Goal: Information Seeking & Learning: Learn about a topic

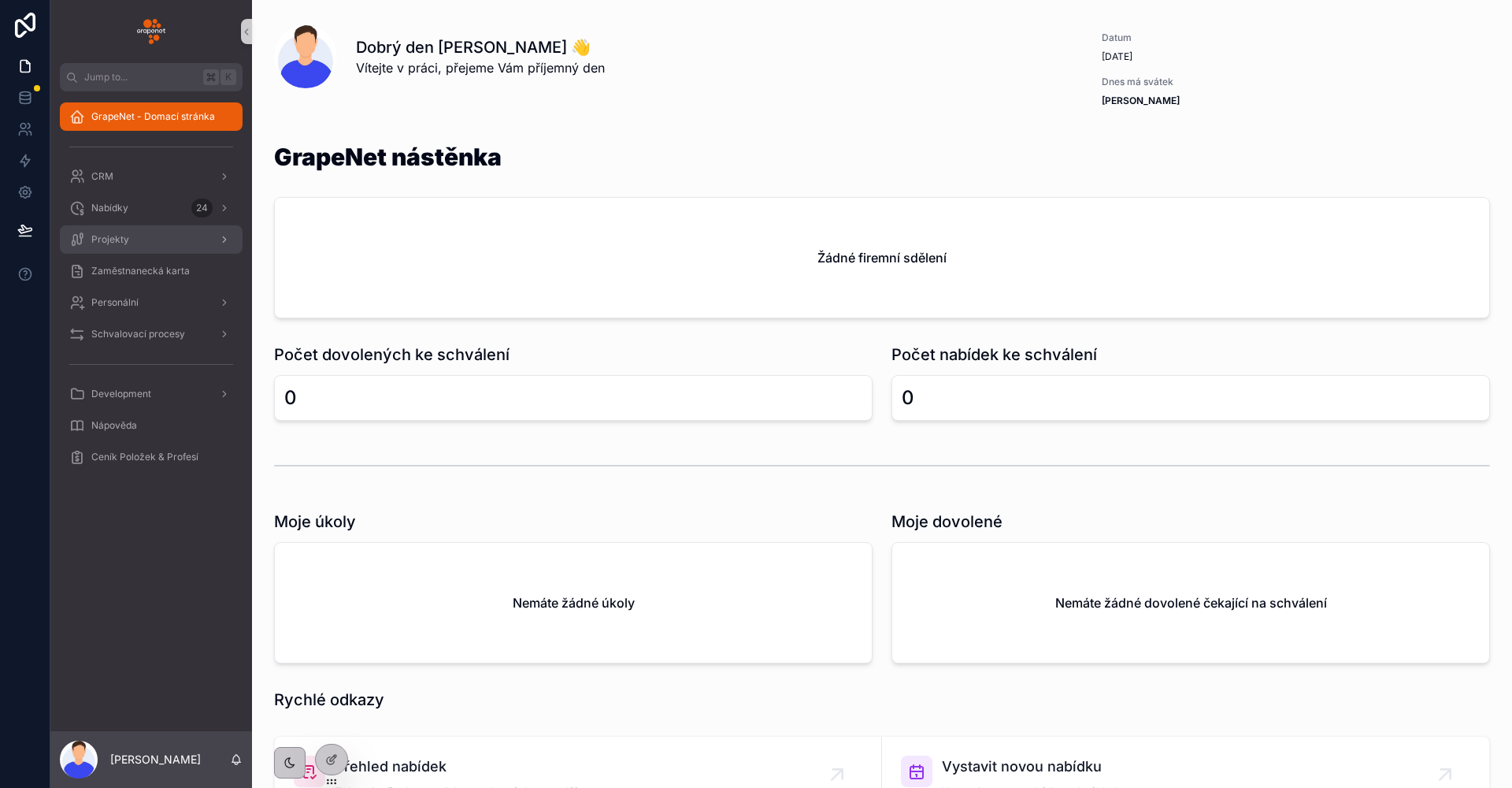
click at [154, 228] on div "Projekty" at bounding box center [151, 239] width 164 height 25
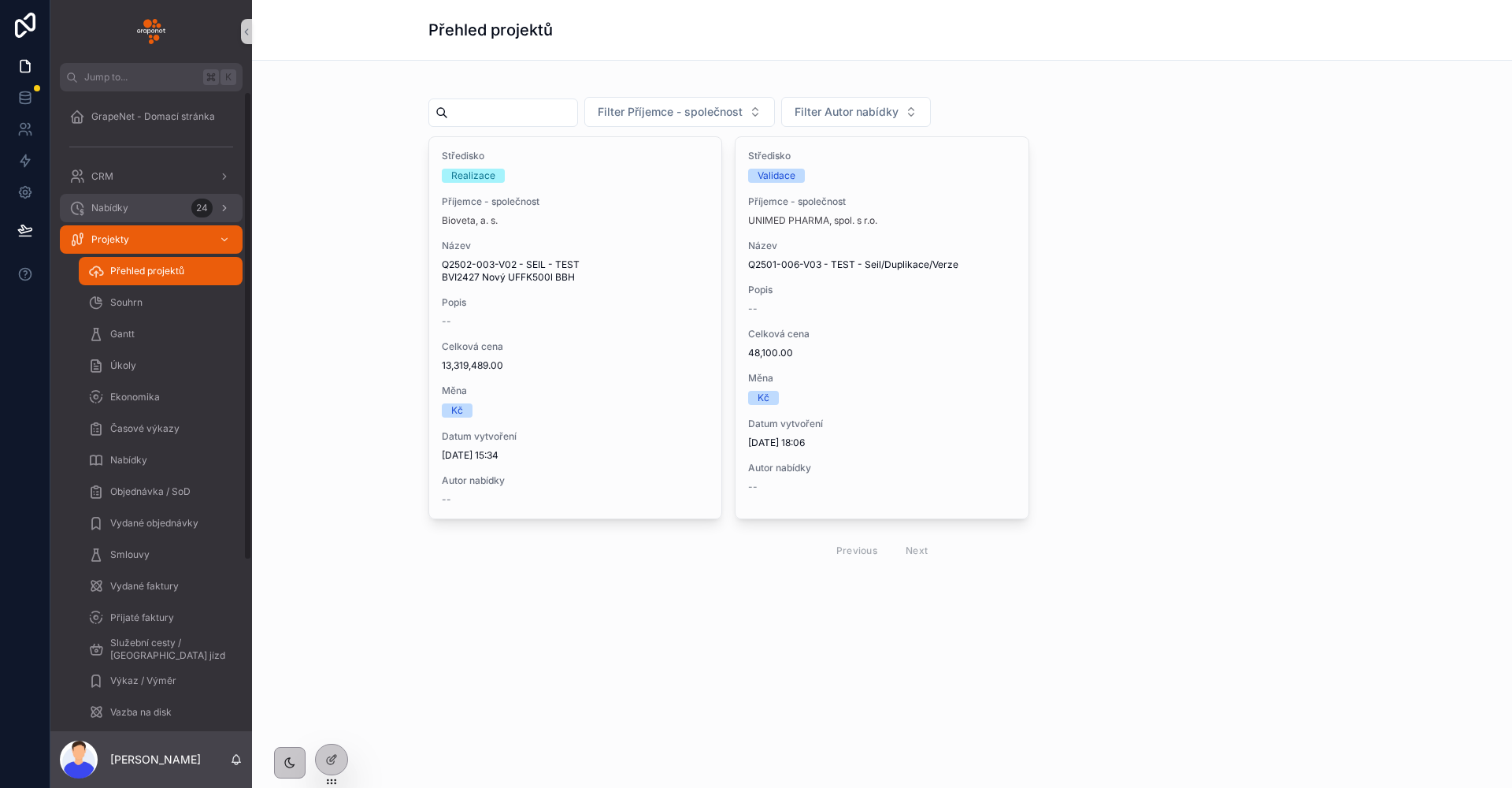
click at [127, 211] on span "Nabídky" at bounding box center [110, 208] width 37 height 13
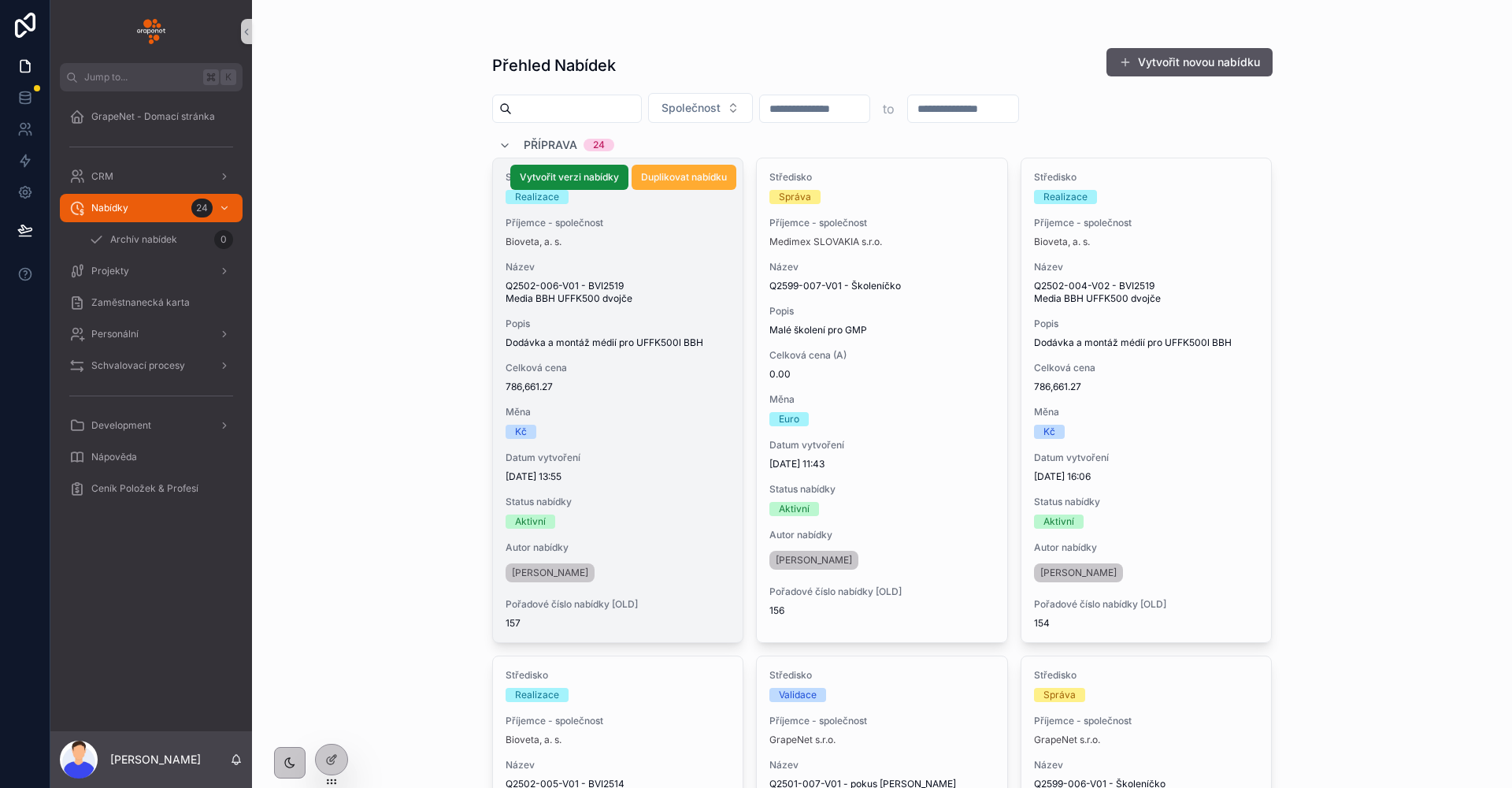
click at [684, 315] on div "Středisko Realizace Příjemce - společnost Bioveta, a. s. Název Q2502-006-V01 - …" at bounding box center [618, 400] width 251 height 484
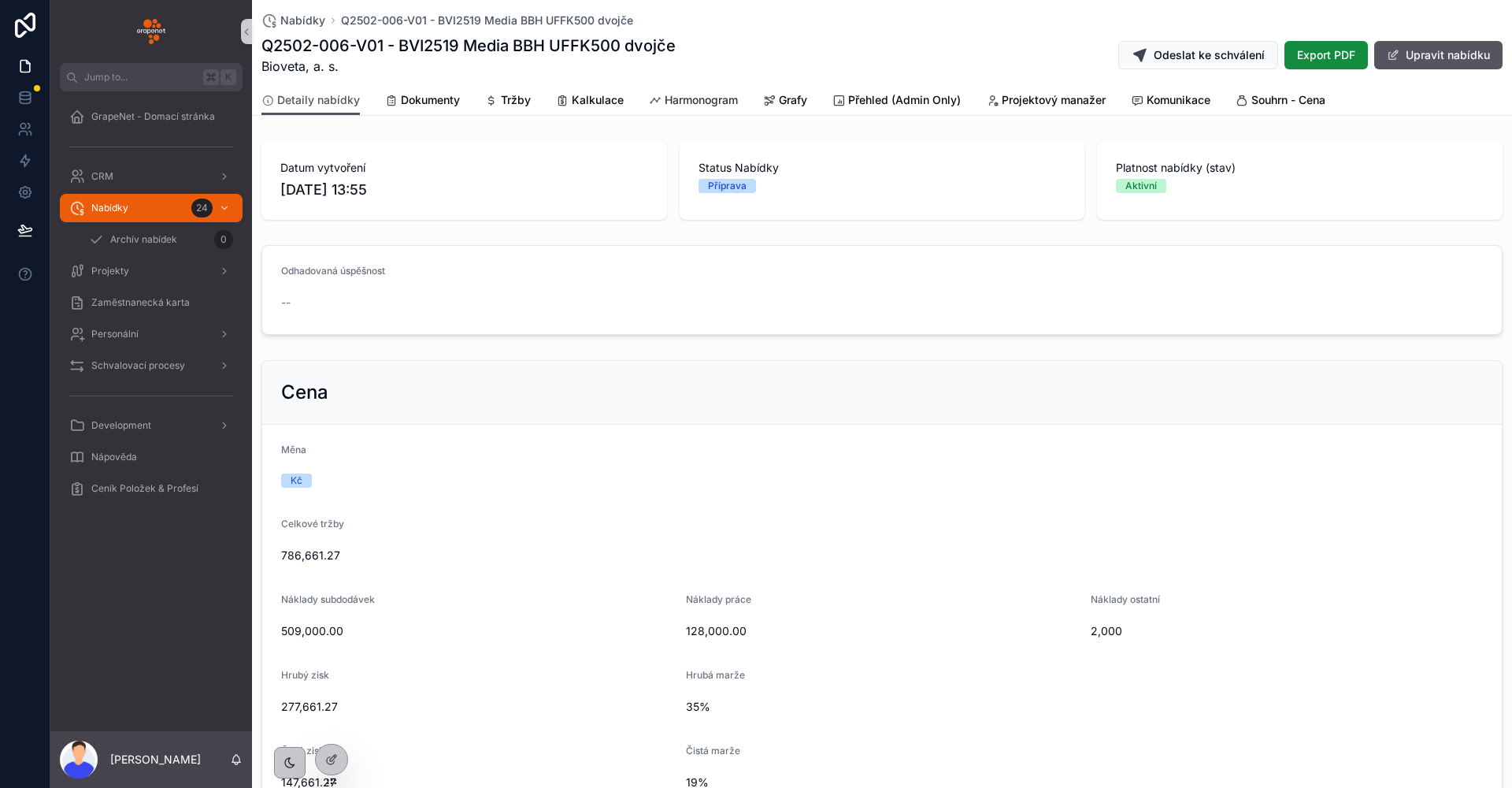
click at [685, 94] on span "Harmonogram" at bounding box center [700, 100] width 73 height 16
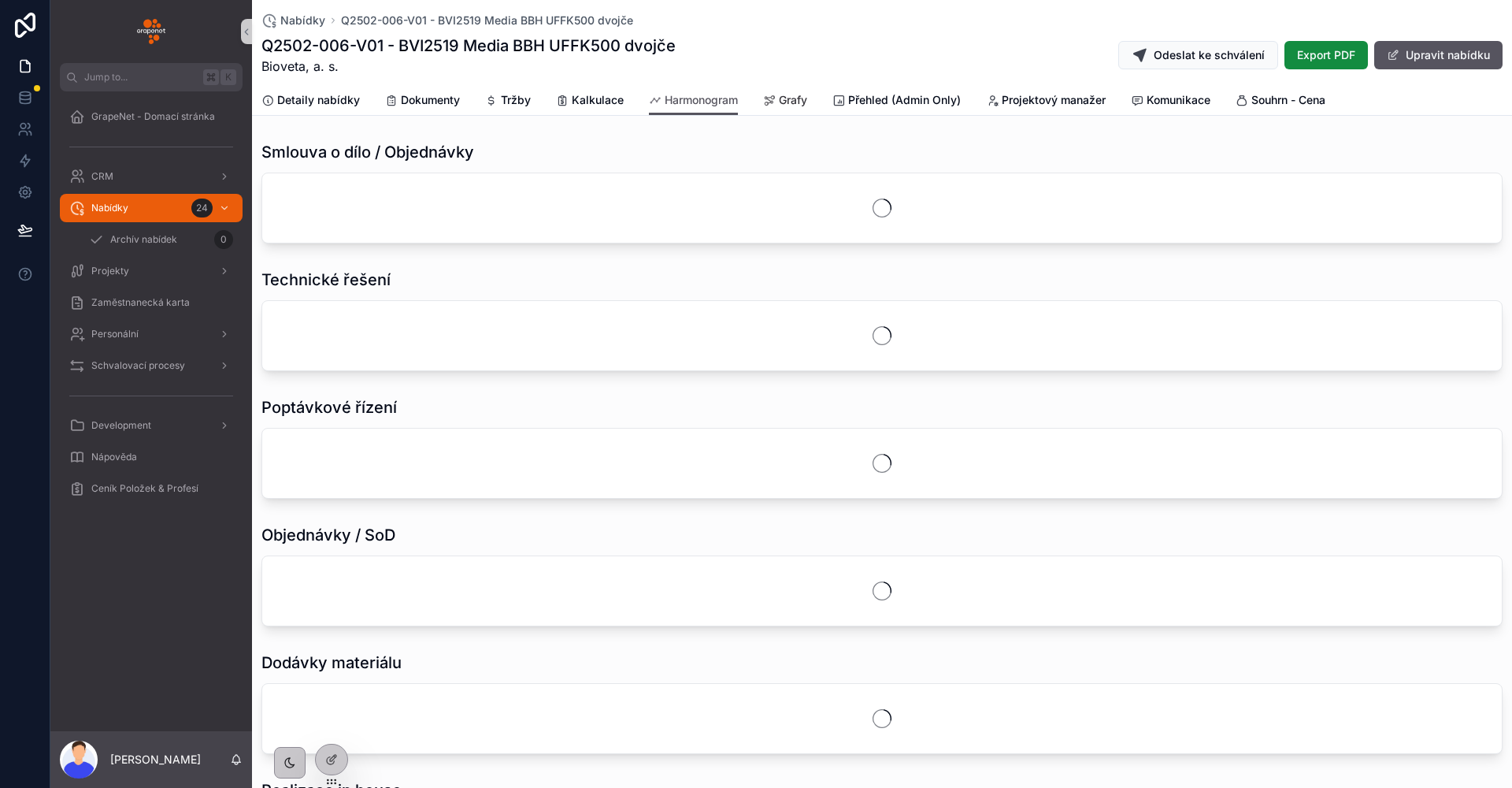
click at [786, 99] on span "Grafy" at bounding box center [792, 100] width 29 height 16
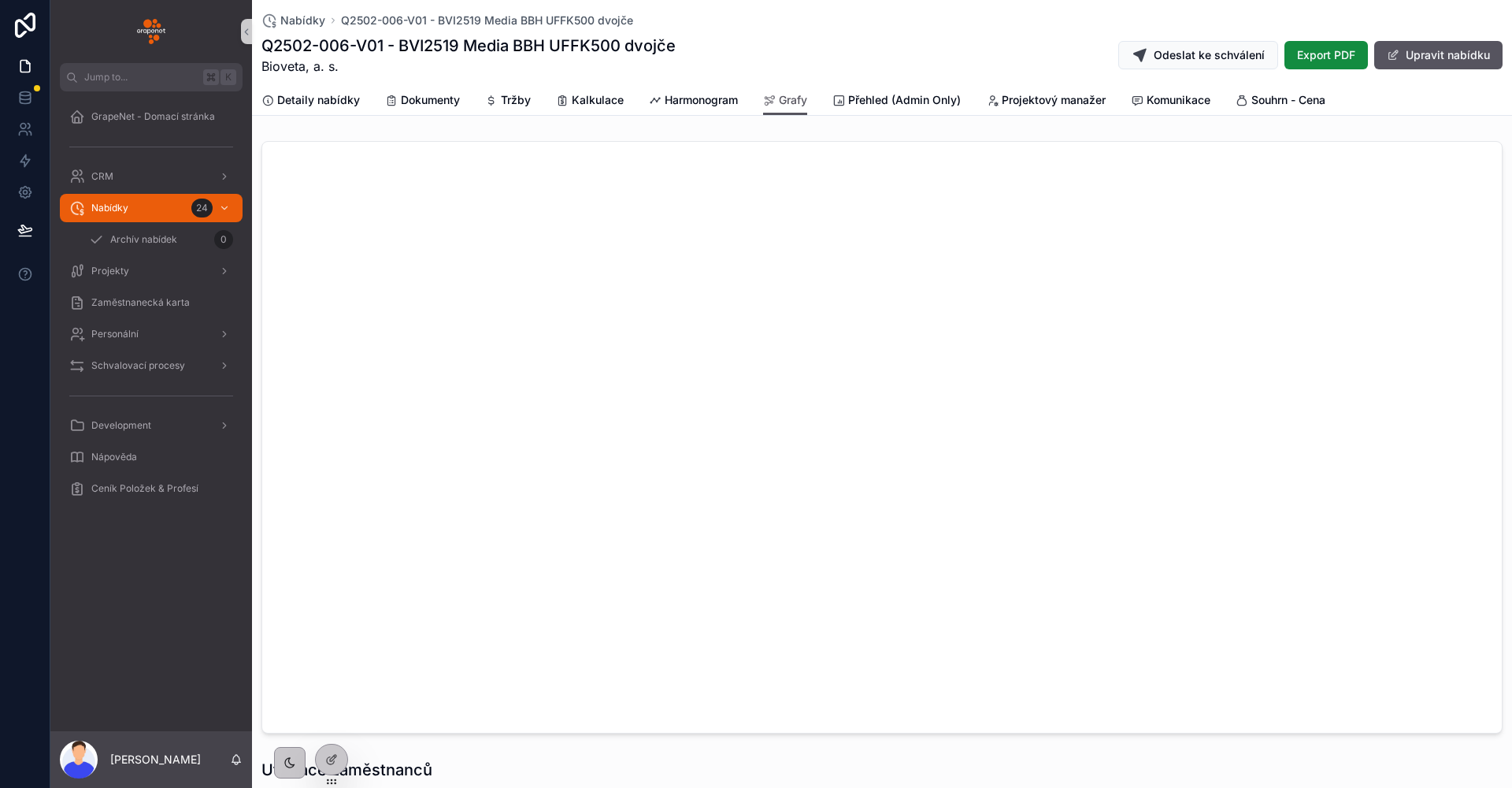
click at [782, 1] on div "Nabídky Q2502-006-V01 - BVI2519 Media BBH UFFK500 dvojče Q2502-006-V01 - BVI251…" at bounding box center [882, 42] width 1241 height 85
